Goal: Check status: Check status

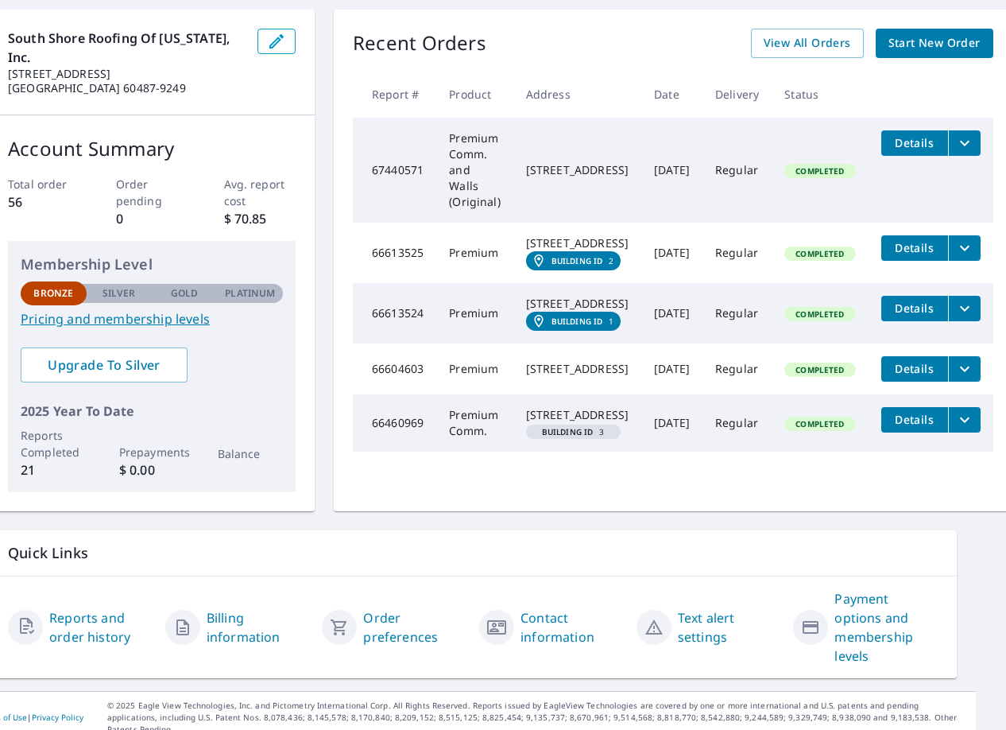
scroll to position [150, 40]
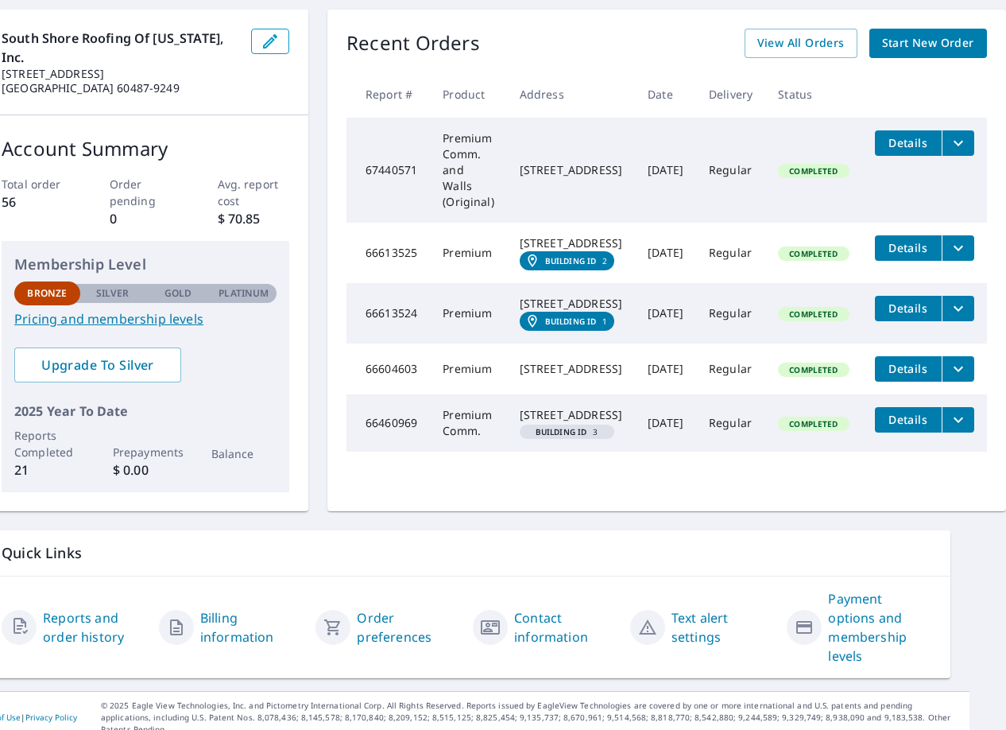
click at [791, 26] on div "Recent Orders View All Orders Start New Order Report # Product Address Date Del…" at bounding box center [667, 261] width 679 height 502
click at [786, 47] on span "View All Orders" at bounding box center [801, 43] width 87 height 20
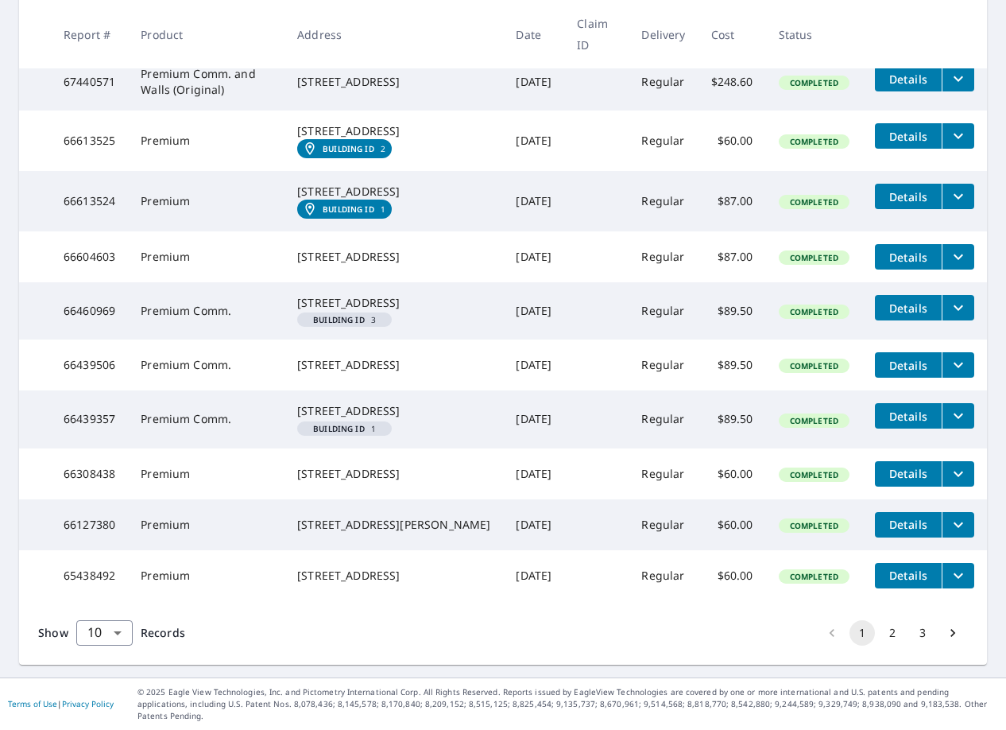
scroll to position [405, 0]
click at [896, 646] on button "2" at bounding box center [892, 632] width 25 height 25
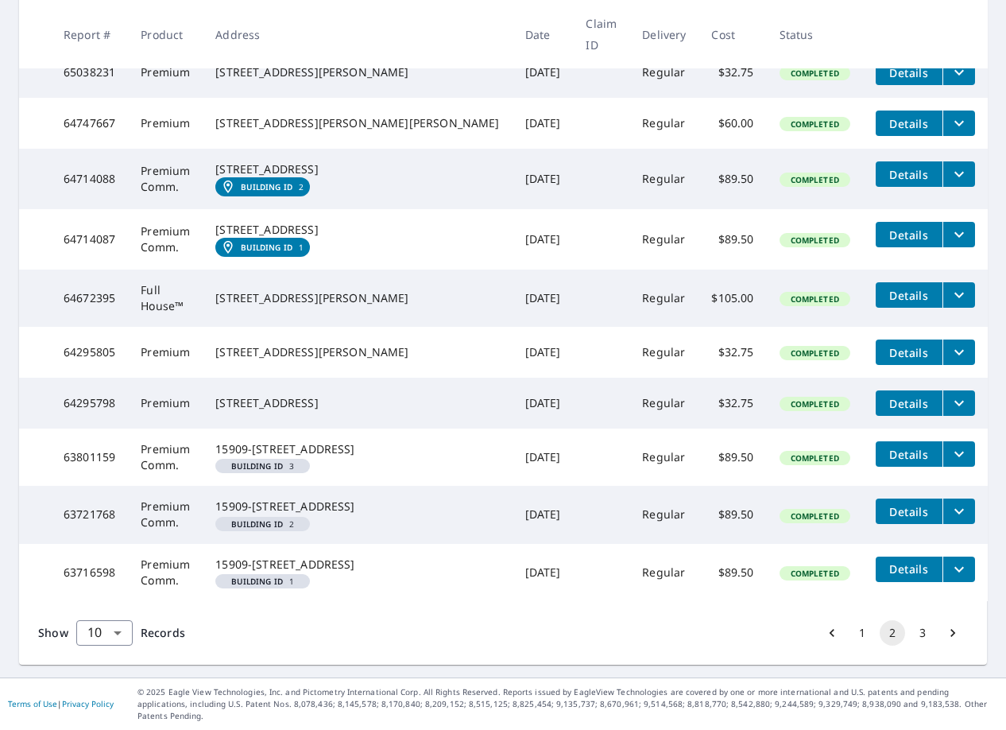
scroll to position [399, 0]
click at [918, 639] on button "3" at bounding box center [922, 632] width 25 height 25
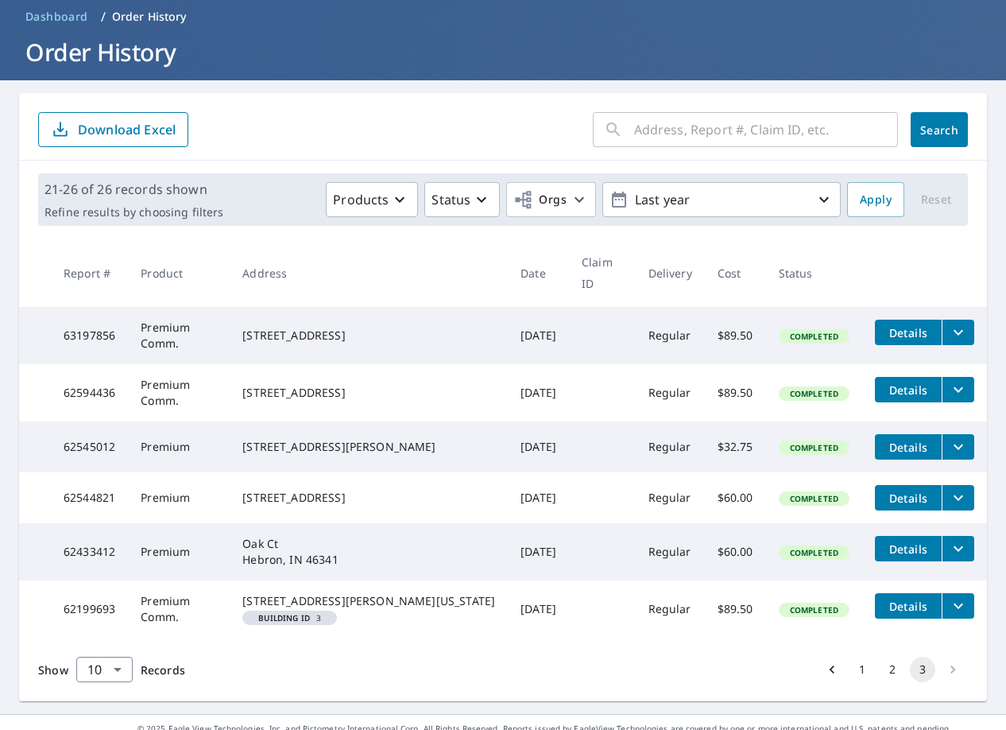
scroll to position [89, 0]
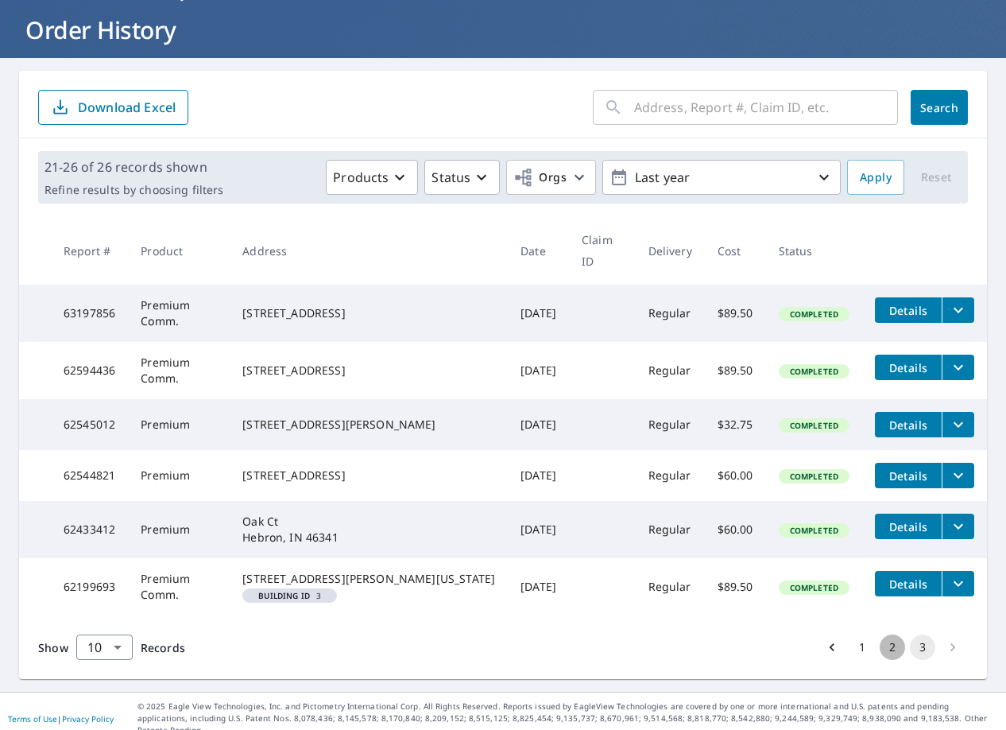
click at [891, 653] on button "2" at bounding box center [892, 646] width 25 height 25
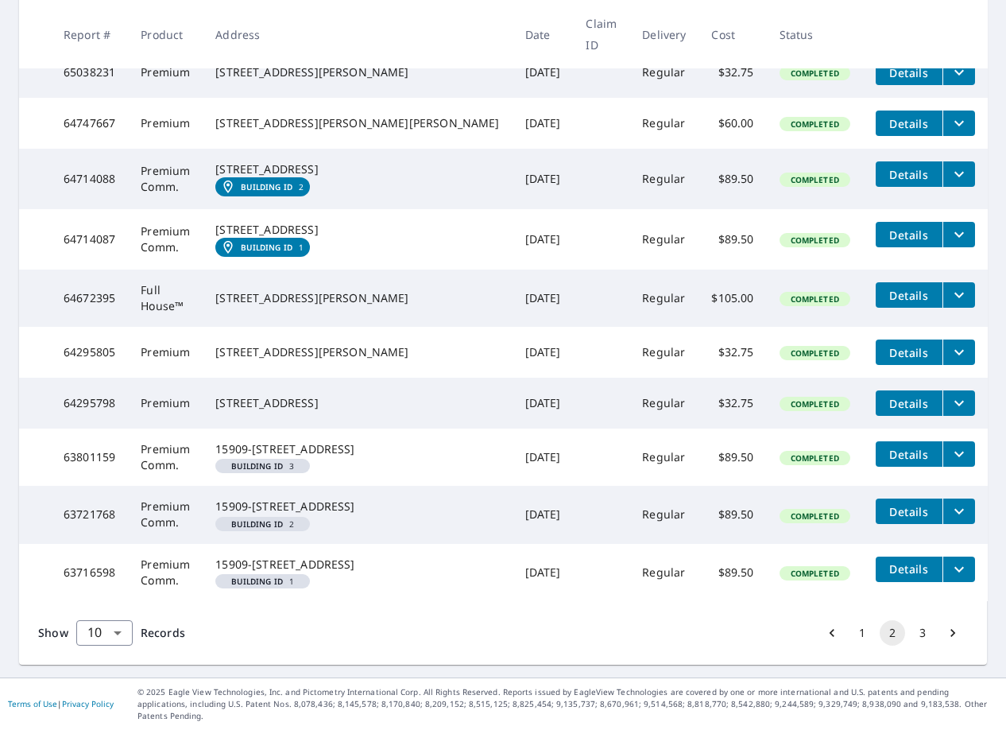
scroll to position [374, 0]
click at [860, 646] on button "1" at bounding box center [862, 632] width 25 height 25
